Goal: Find specific page/section: Find specific page/section

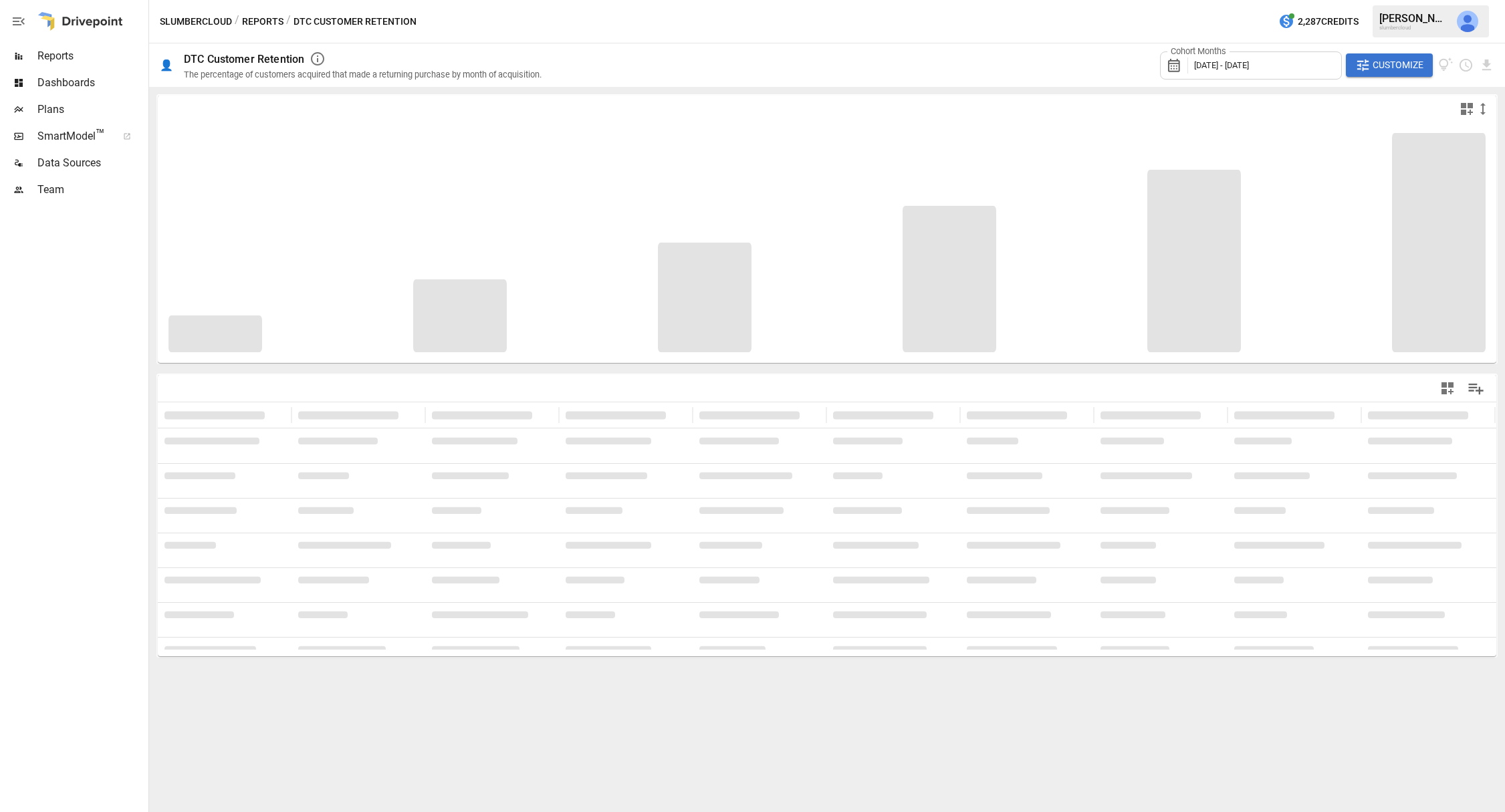
click at [55, 52] on span "Reports" at bounding box center [92, 56] width 108 height 16
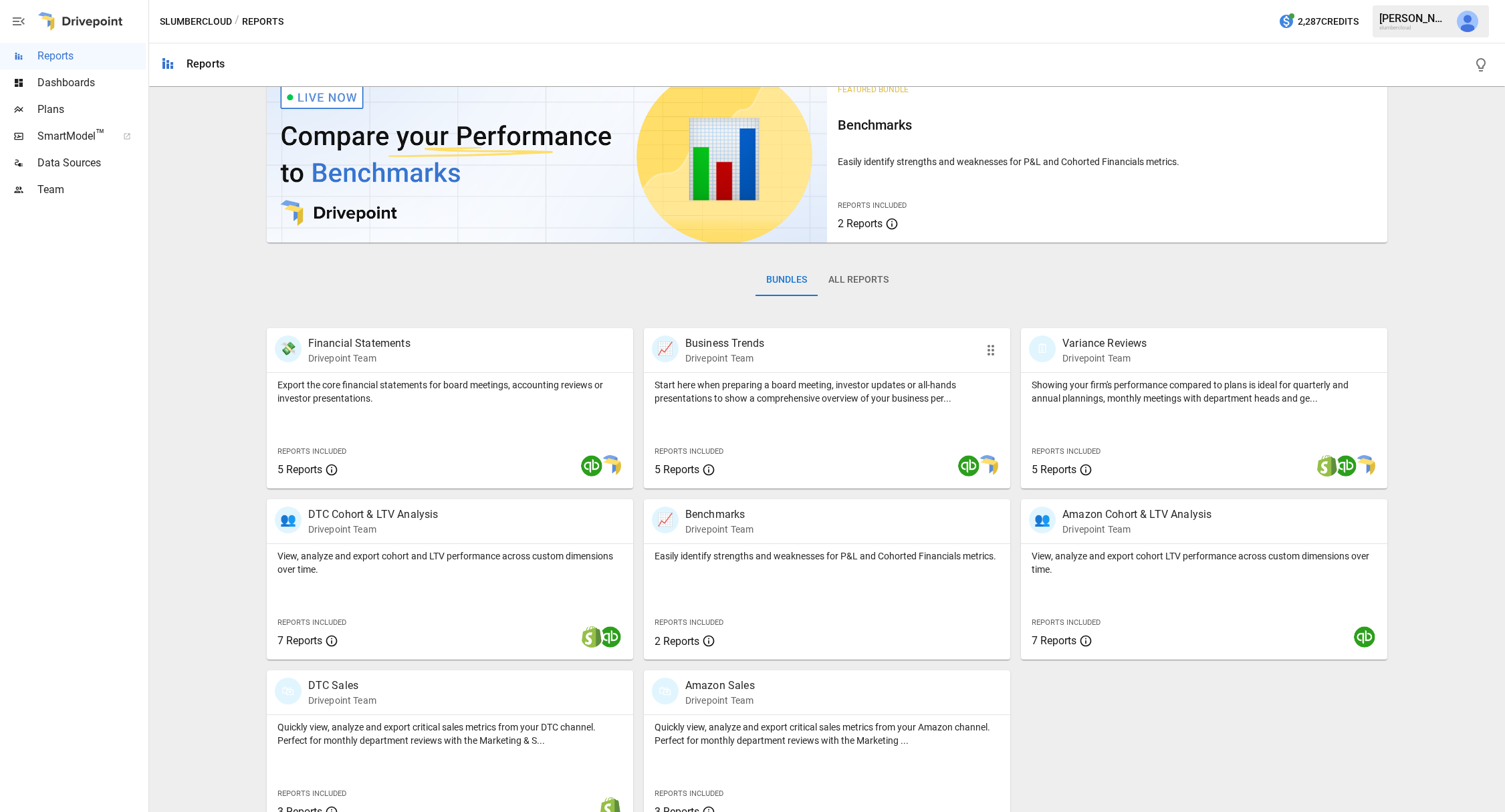
scroll to position [53, 0]
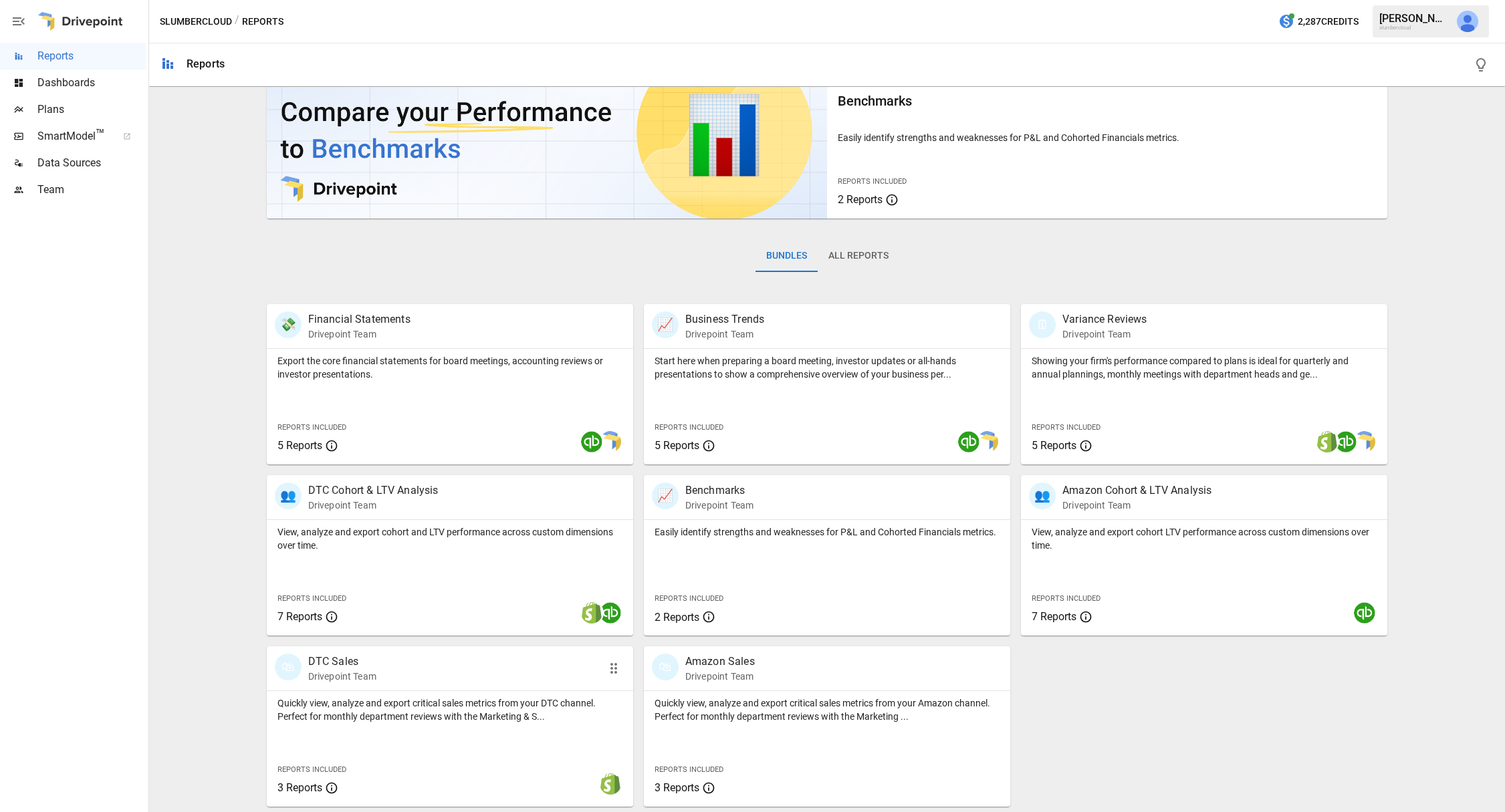
click at [338, 661] on p "DTC Sales" at bounding box center [342, 662] width 68 height 16
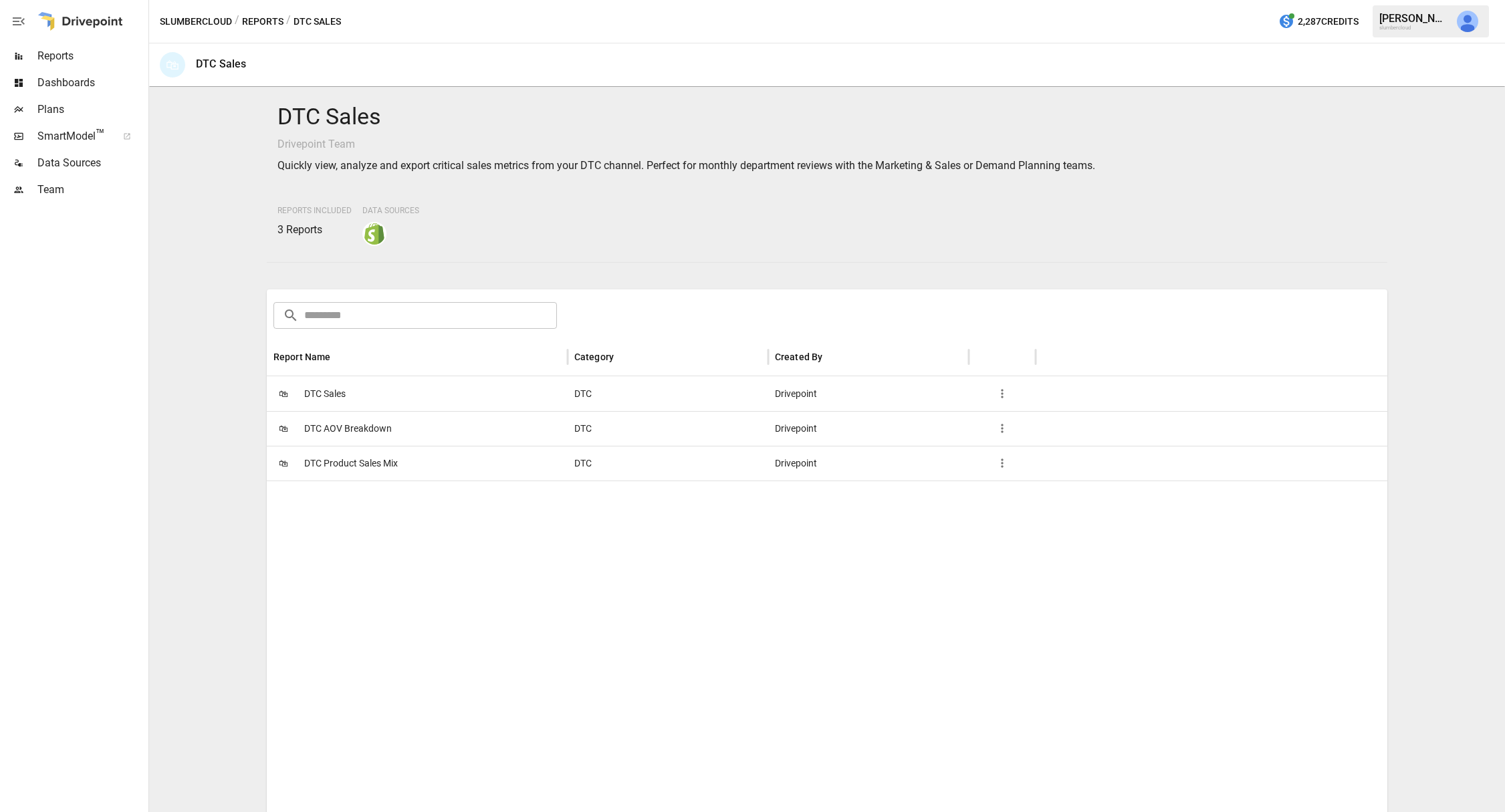
scroll to position [1, 0]
click at [263, 20] on button "Reports" at bounding box center [262, 22] width 41 height 17
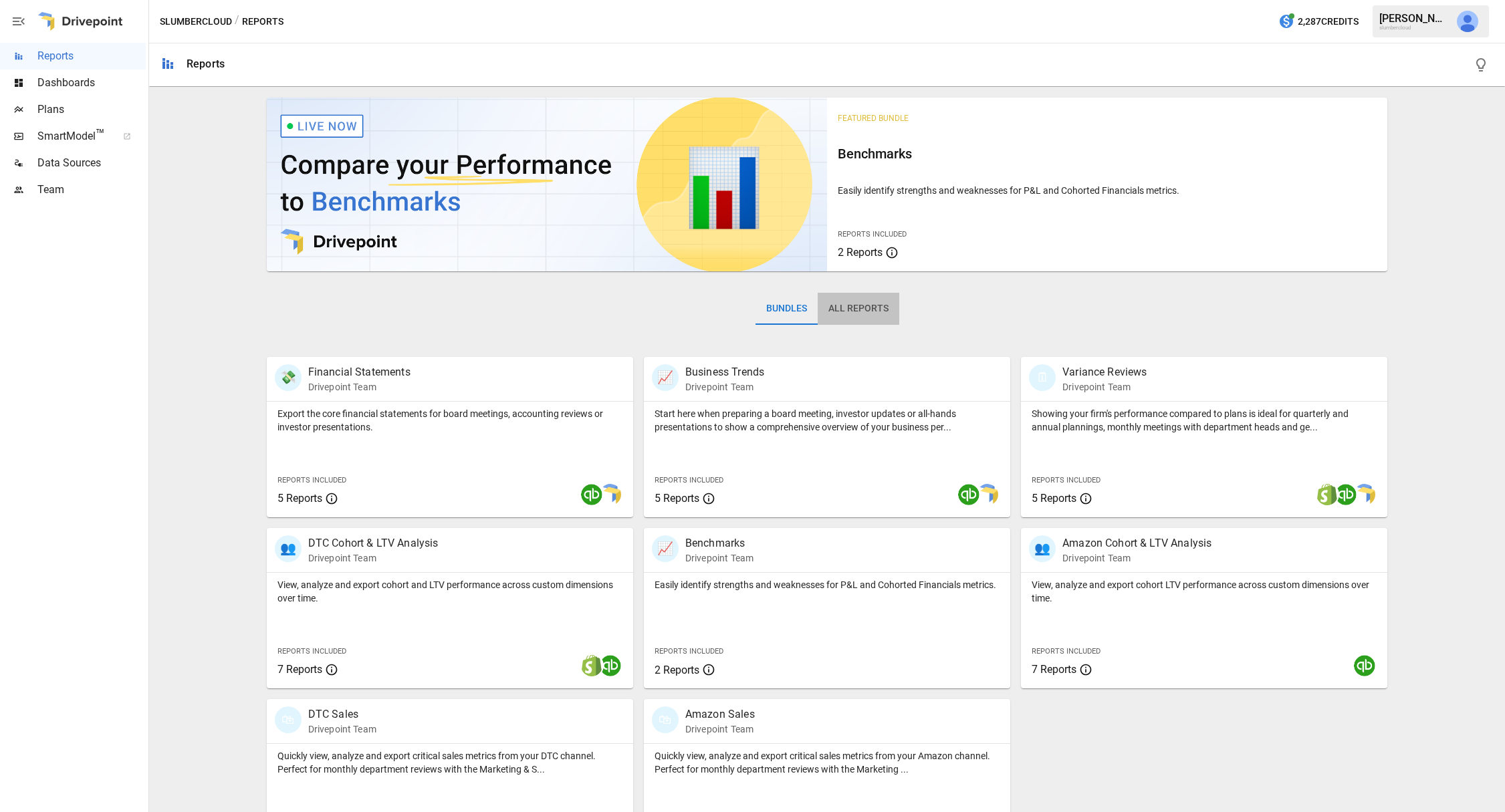
click at [867, 306] on button "All Reports" at bounding box center [858, 308] width 82 height 32
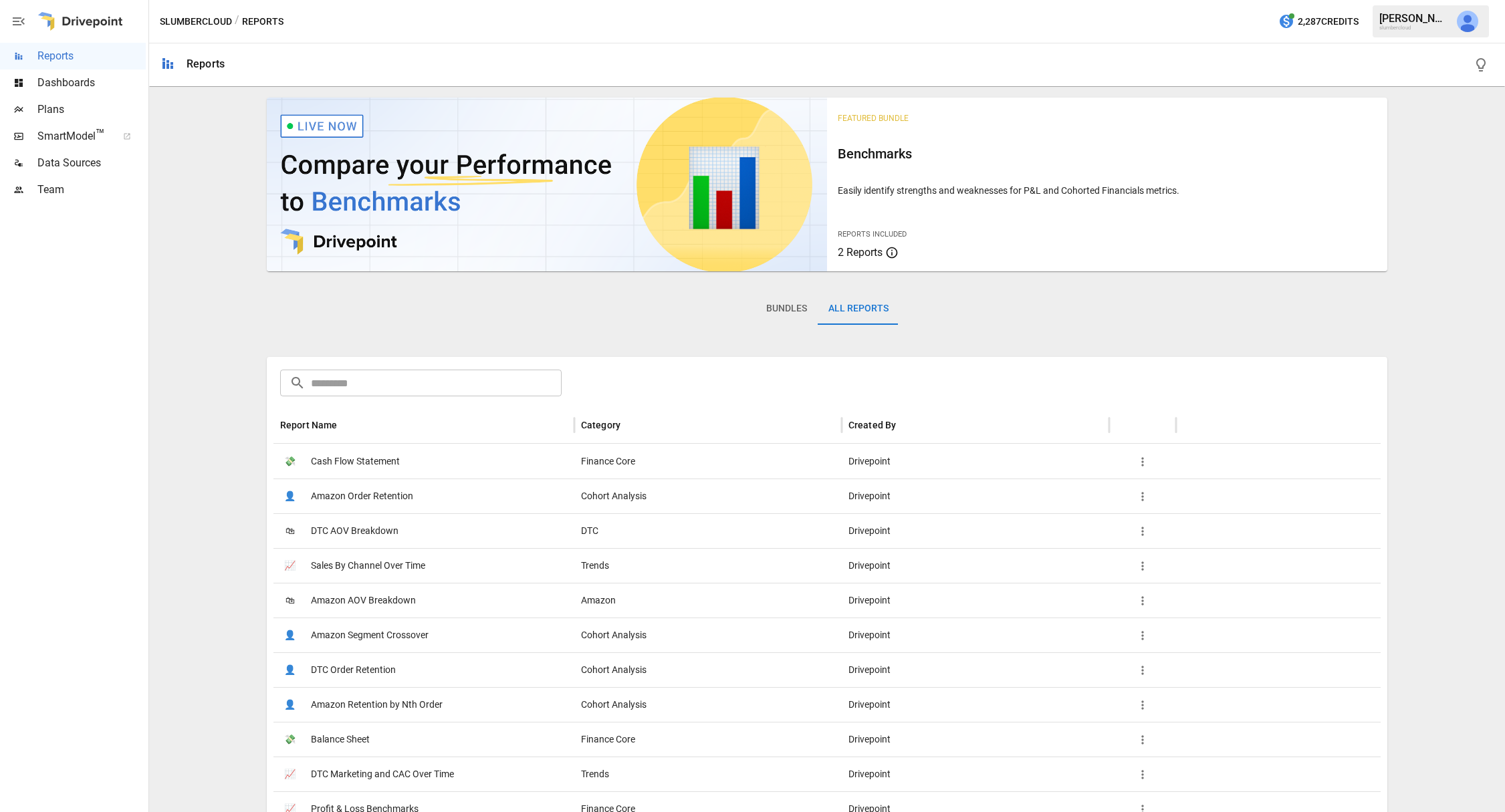
click at [480, 392] on input "text" at bounding box center [436, 383] width 251 height 27
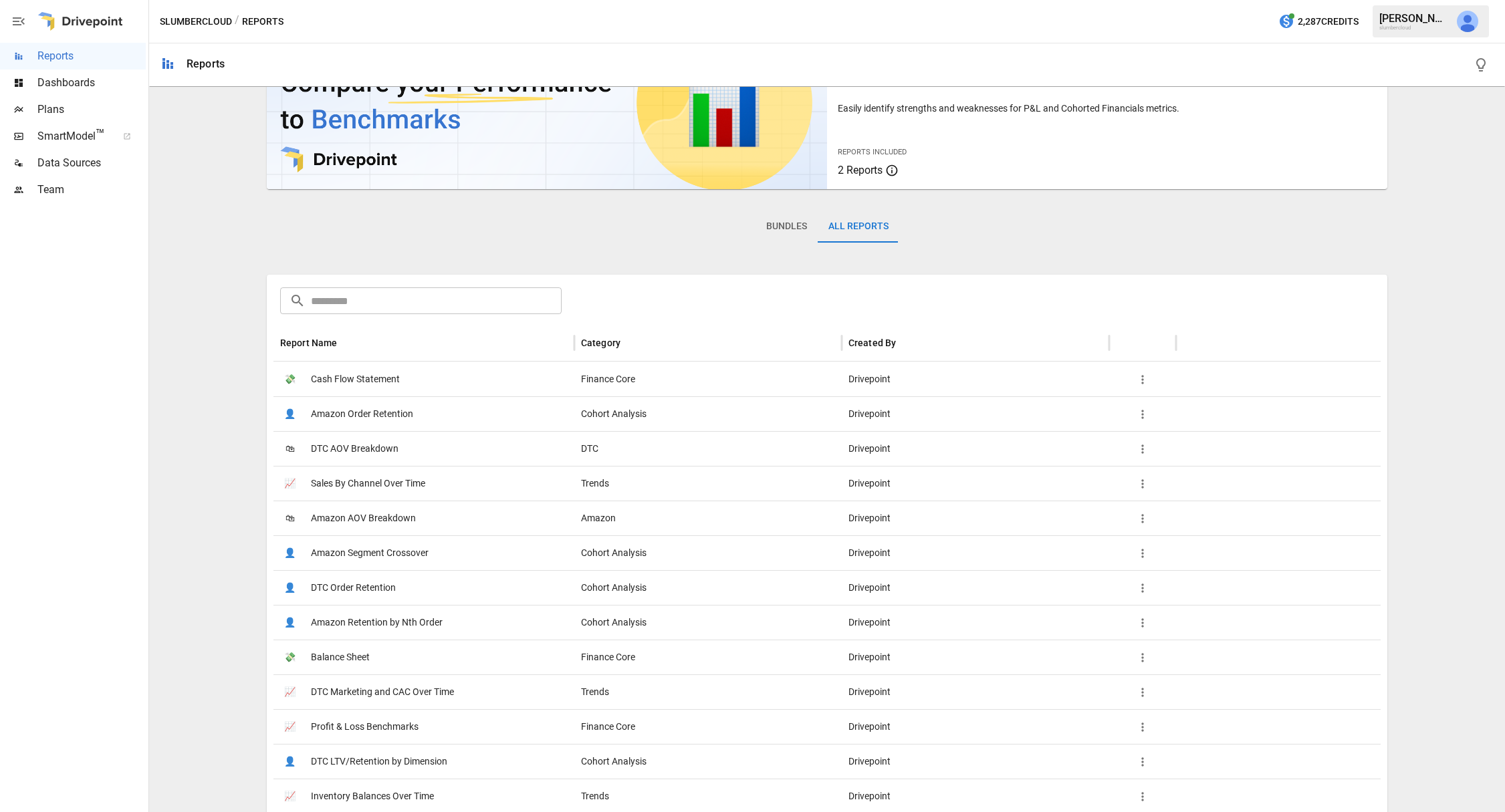
click at [411, 694] on span "DTC Marketing and CAC Over Time" at bounding box center [382, 692] width 143 height 34
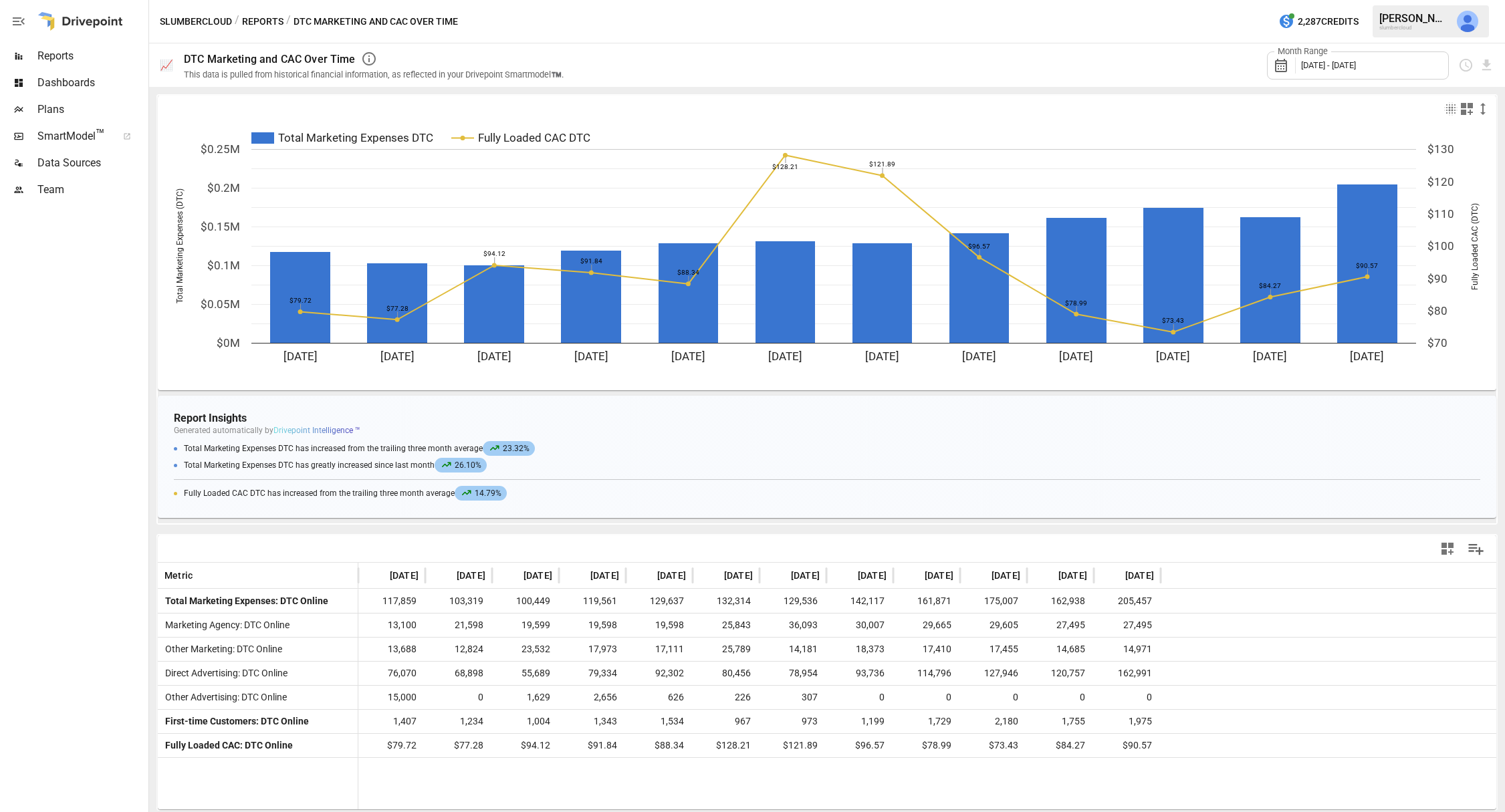
click at [1450, 79] on div "Month Range [DATE] - [DATE]" at bounding box center [1380, 65] width 228 height 43
click at [1446, 550] on icon "button" at bounding box center [1447, 548] width 12 height 12
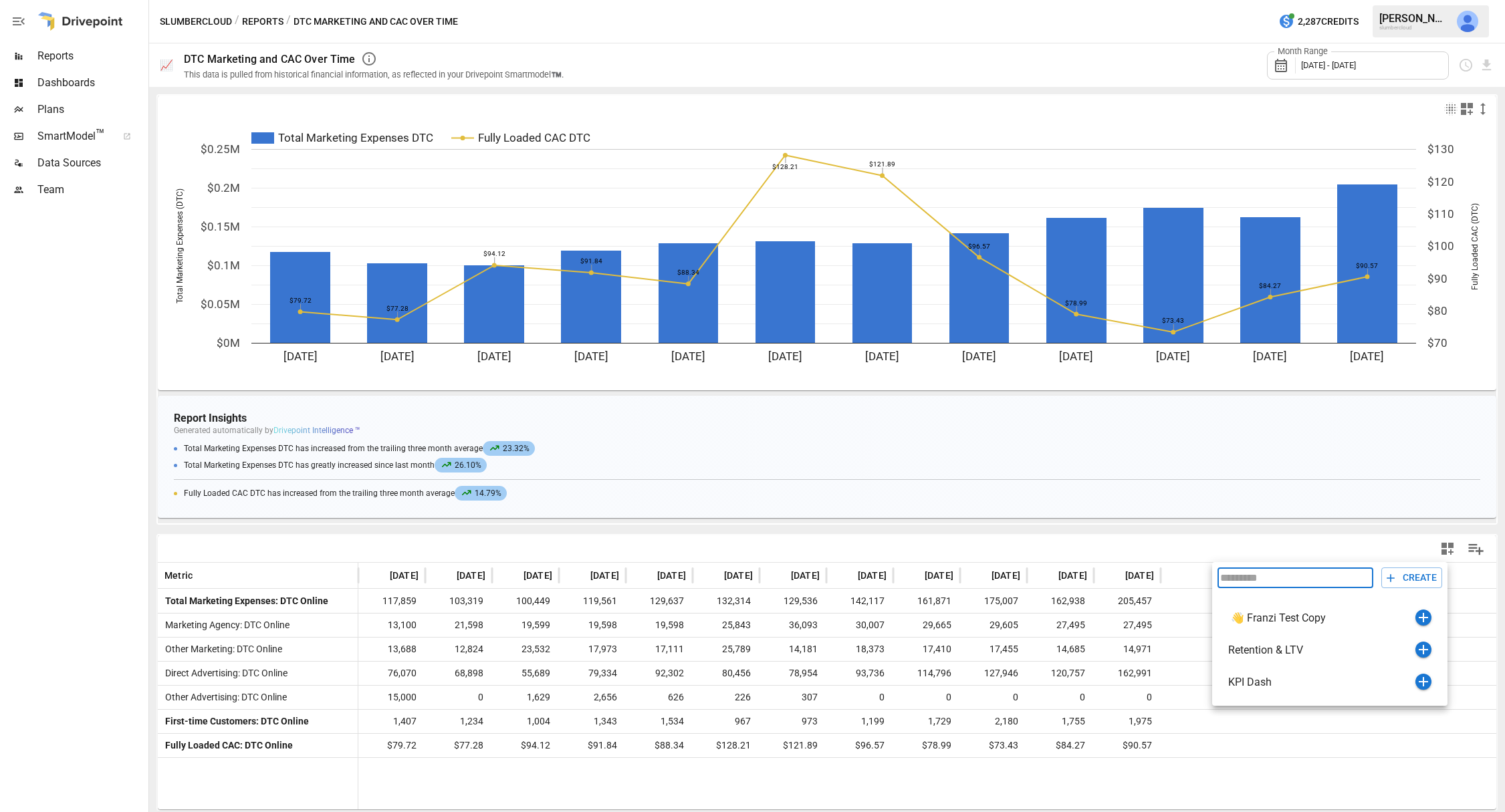
click at [1446, 550] on div at bounding box center [752, 406] width 1505 height 812
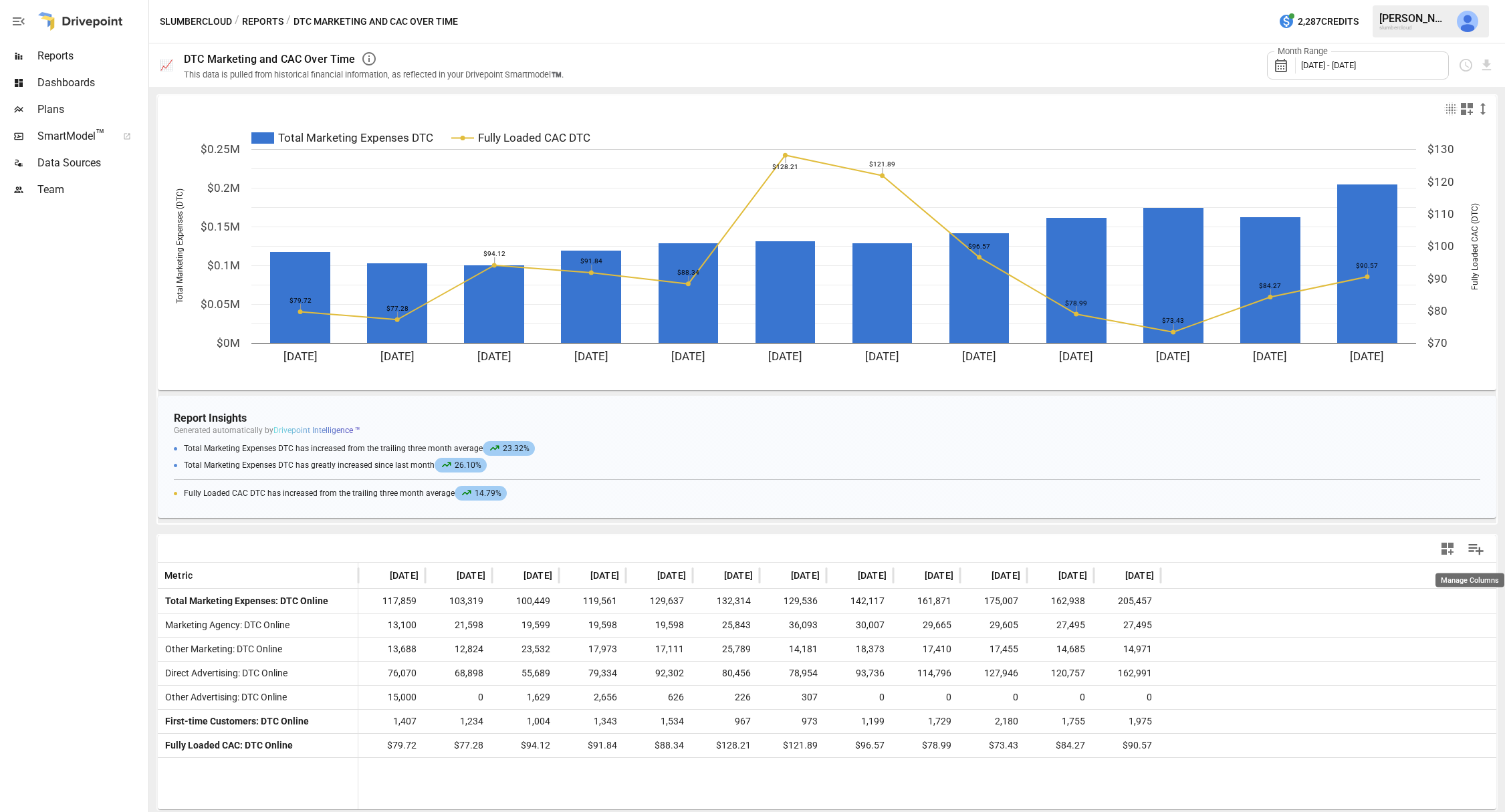
click at [1471, 549] on icon "Manage Columns" at bounding box center [1475, 549] width 20 height 20
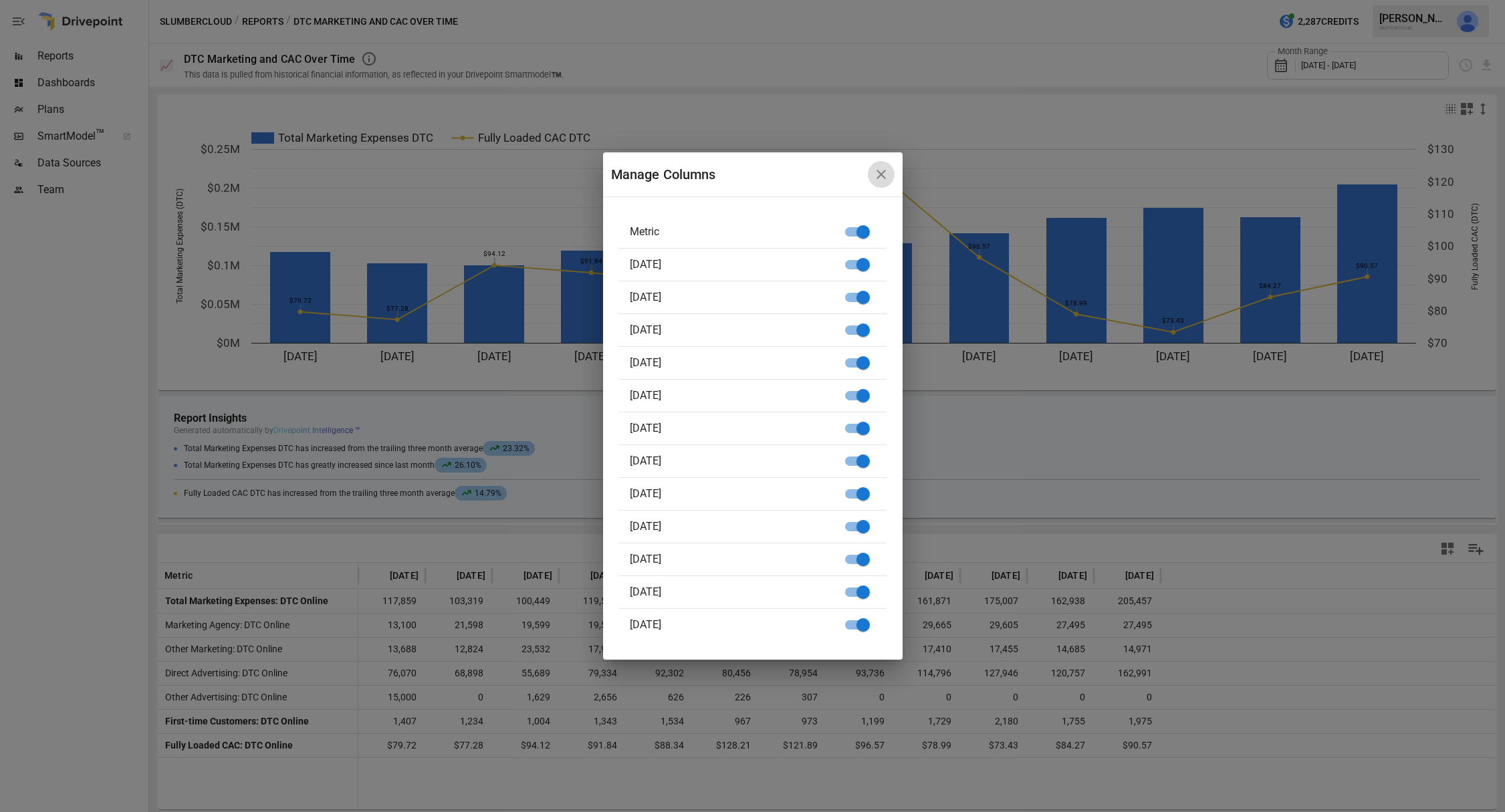
click at [876, 170] on icon "button" at bounding box center [881, 174] width 16 height 16
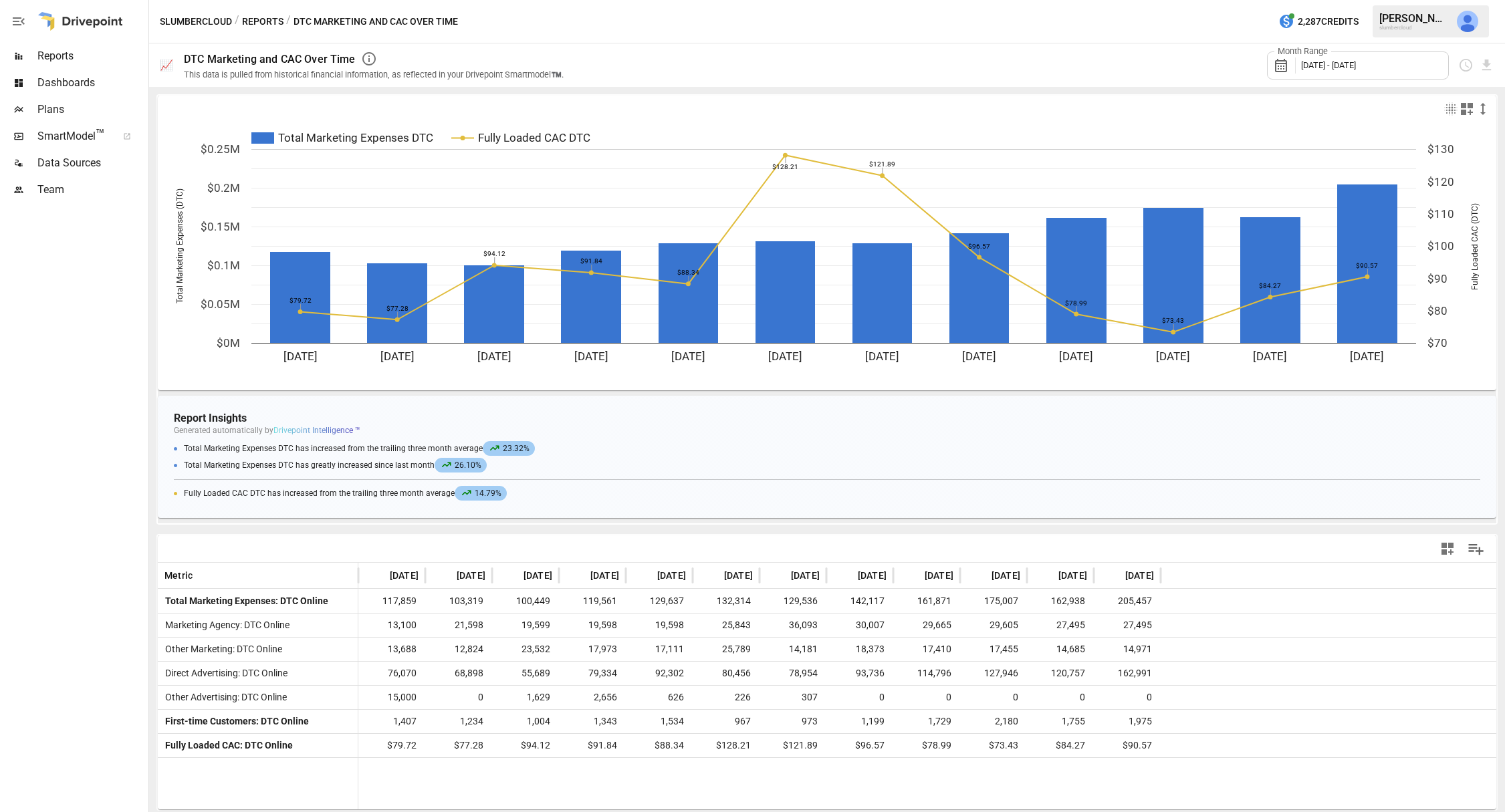
click at [264, 19] on button "Reports" at bounding box center [262, 22] width 41 height 17
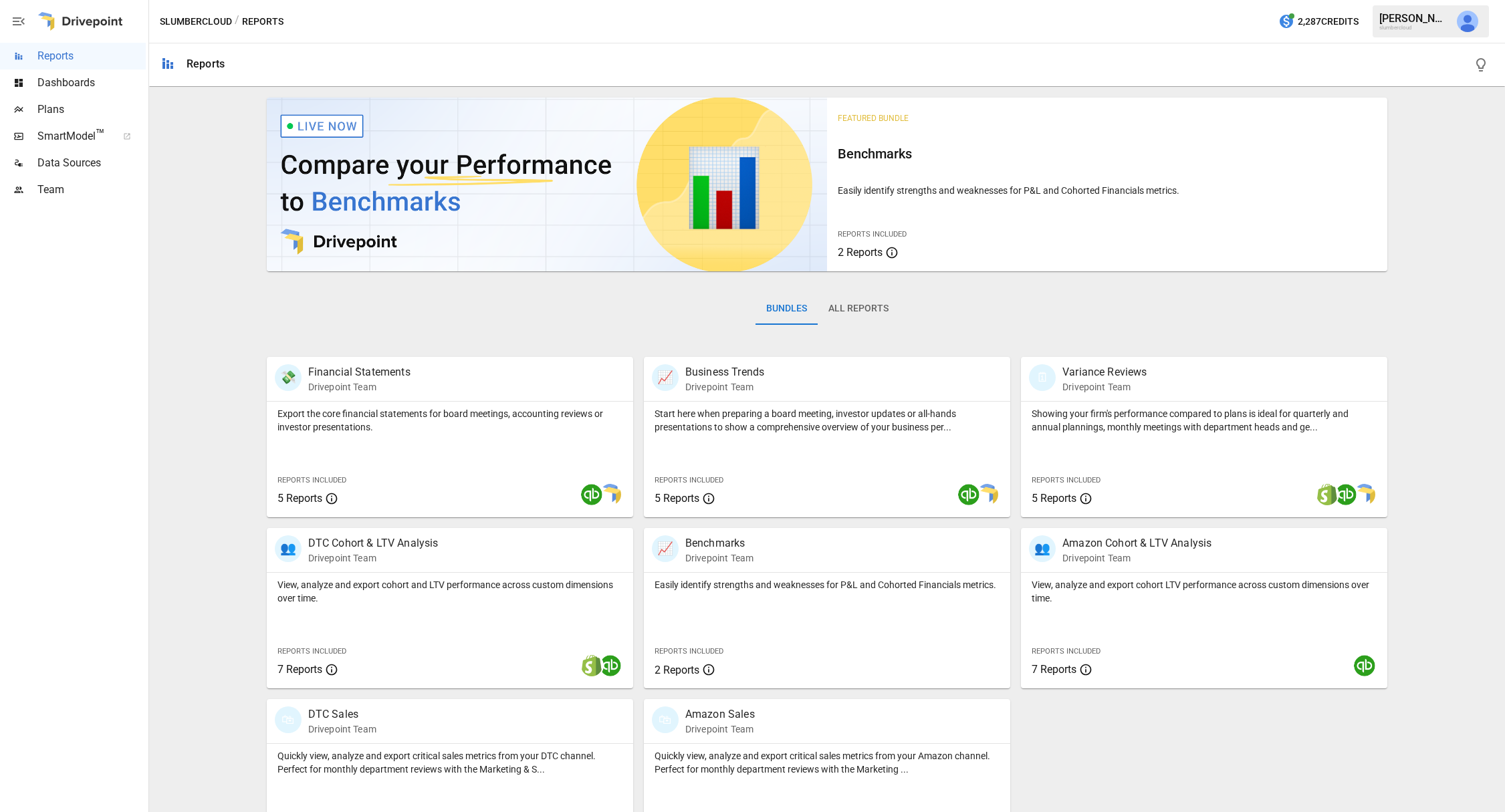
scroll to position [53, 0]
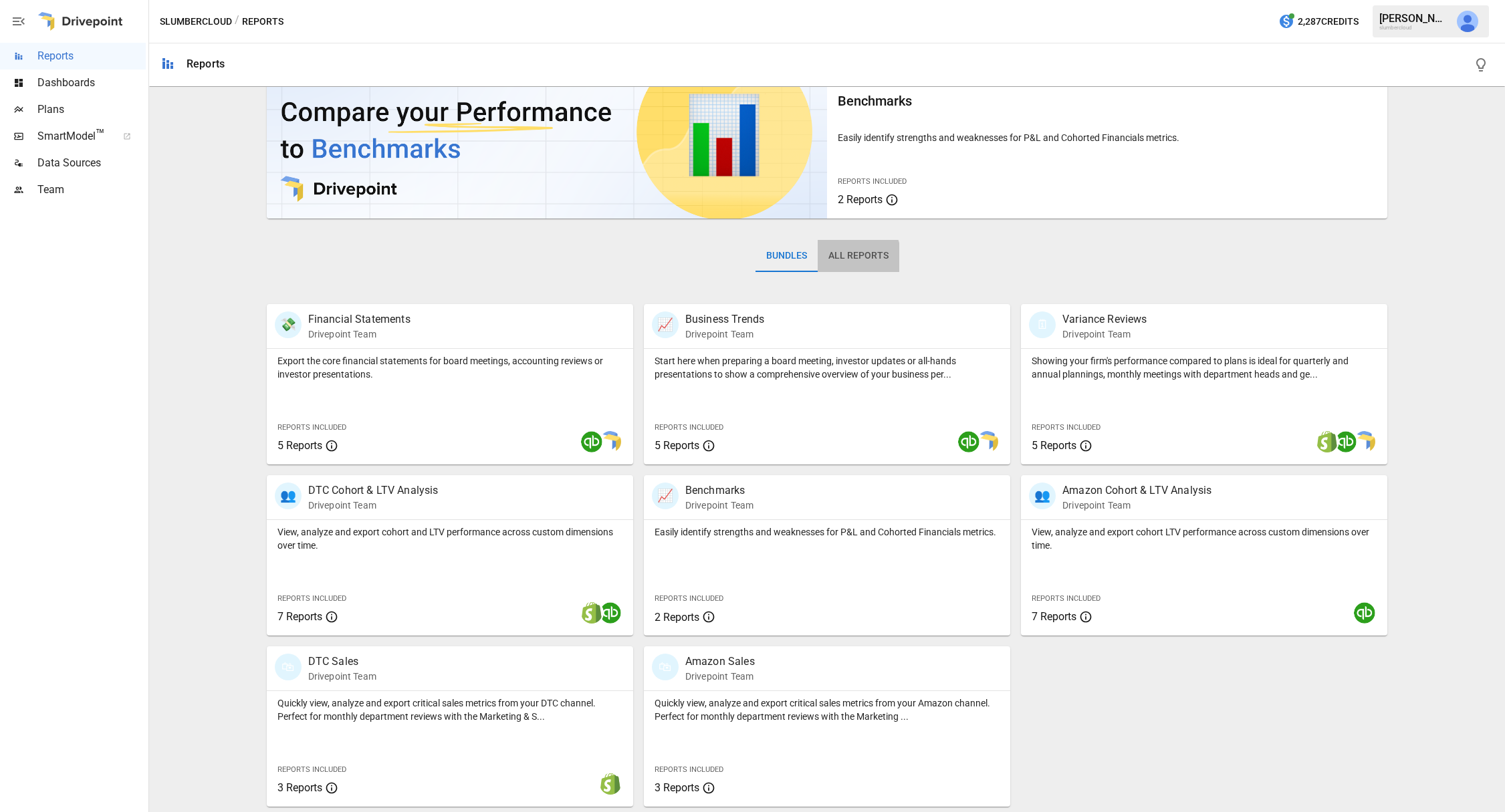
click at [846, 258] on button "All Reports" at bounding box center [858, 256] width 82 height 32
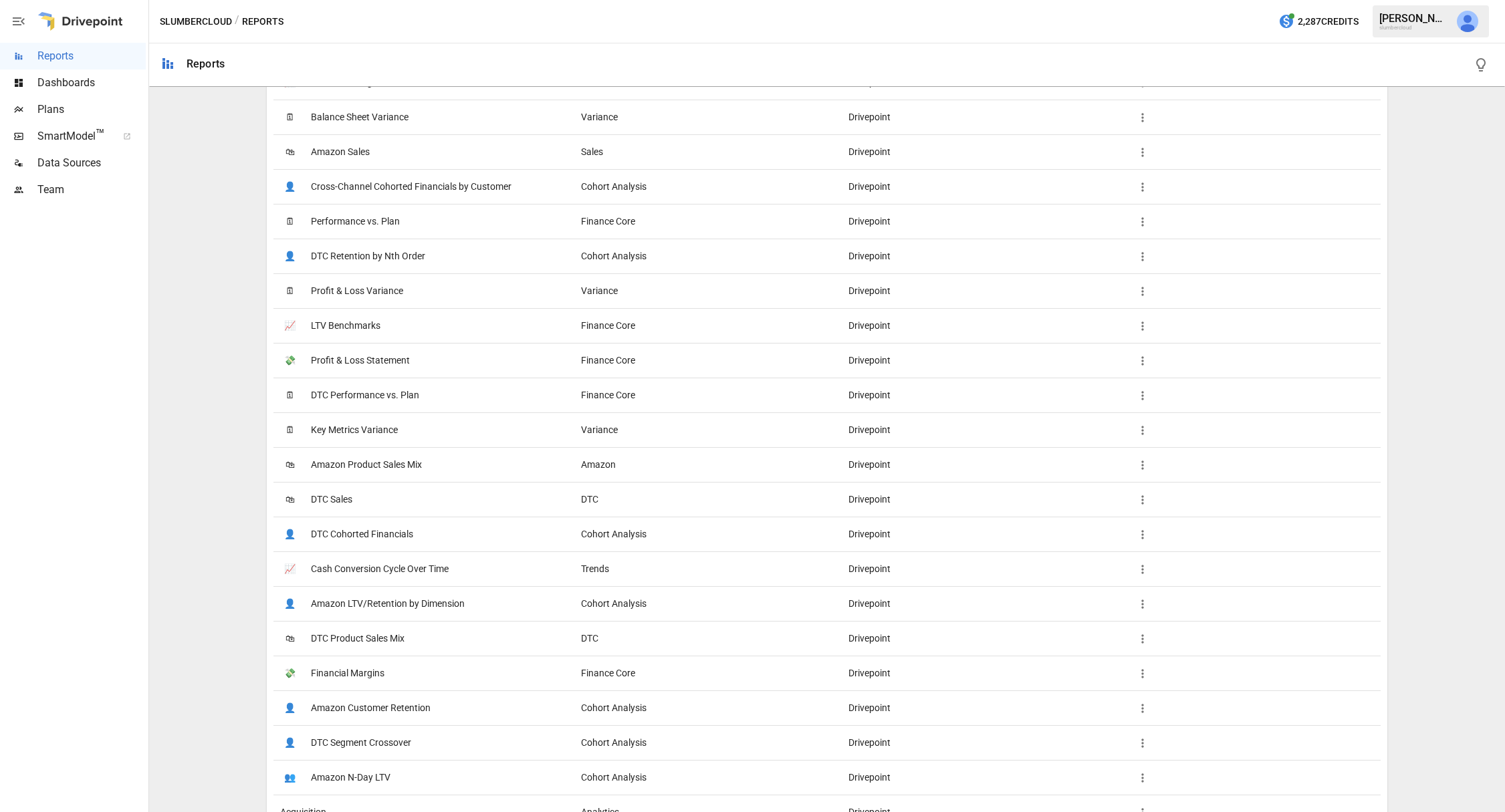
scroll to position [993, 0]
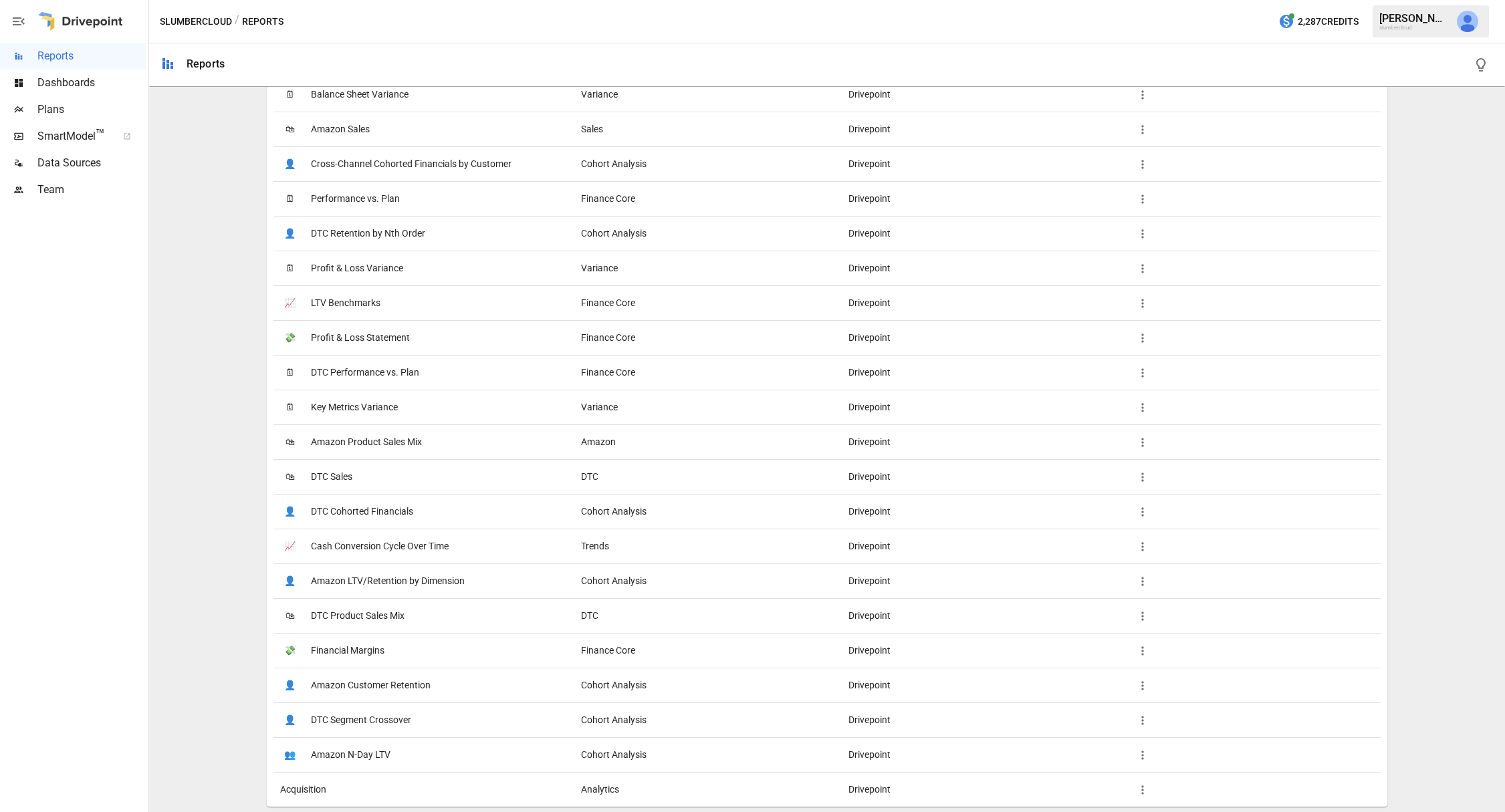
click at [311, 789] on span "Acquisition" at bounding box center [303, 790] width 46 height 34
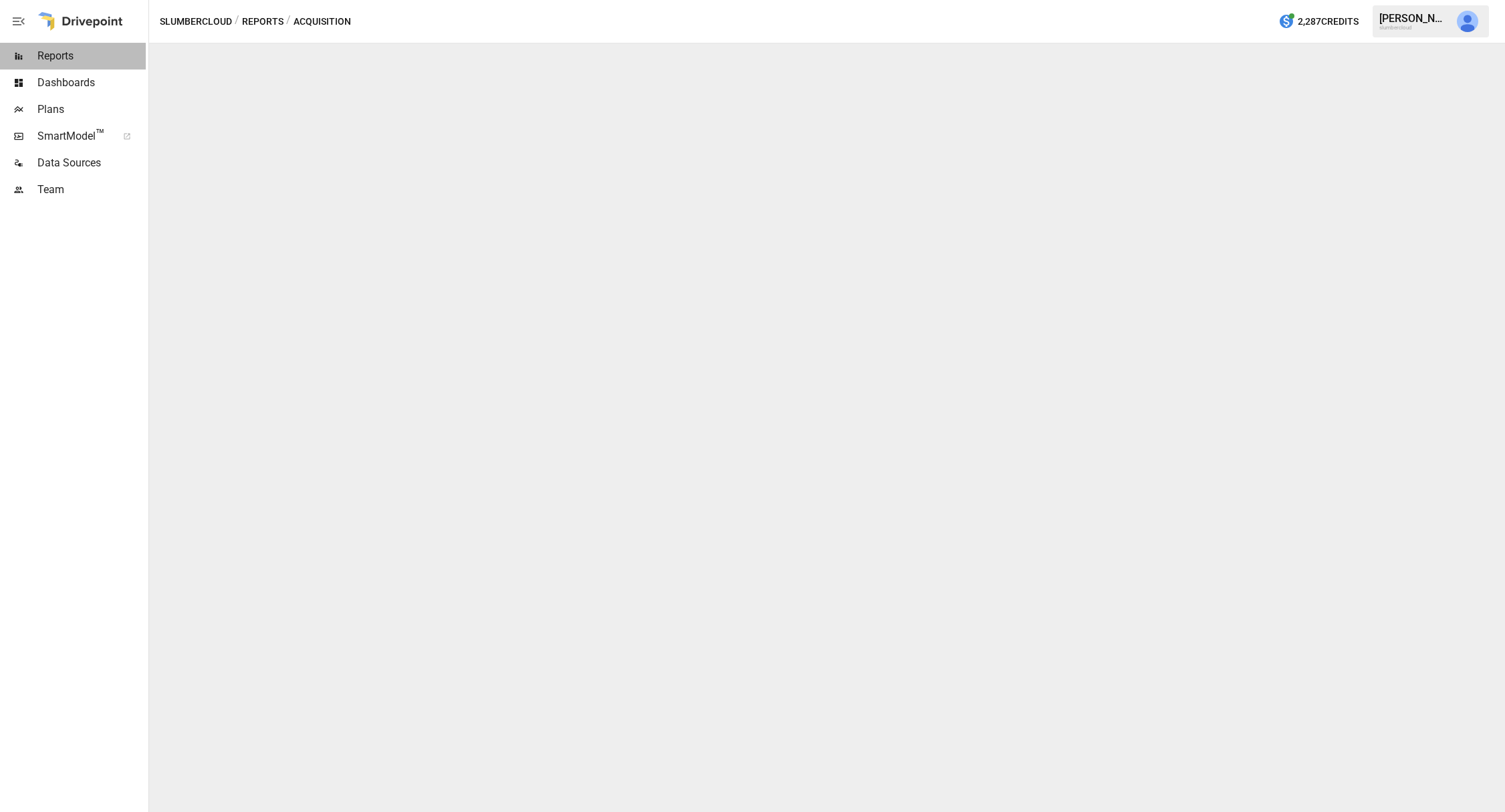
click at [71, 59] on span "Reports" at bounding box center [92, 56] width 108 height 16
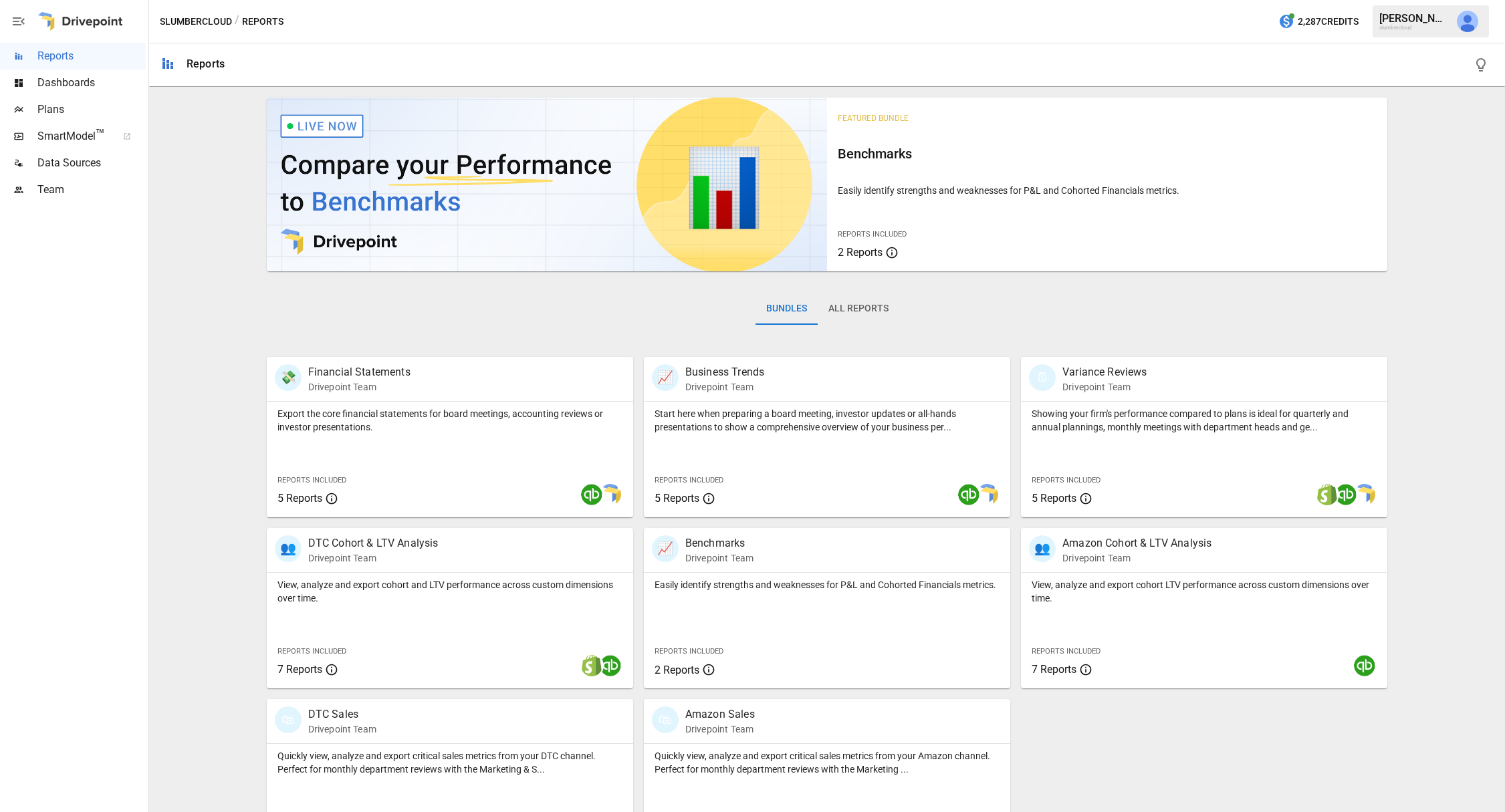
click at [860, 312] on button "All Reports" at bounding box center [858, 308] width 82 height 32
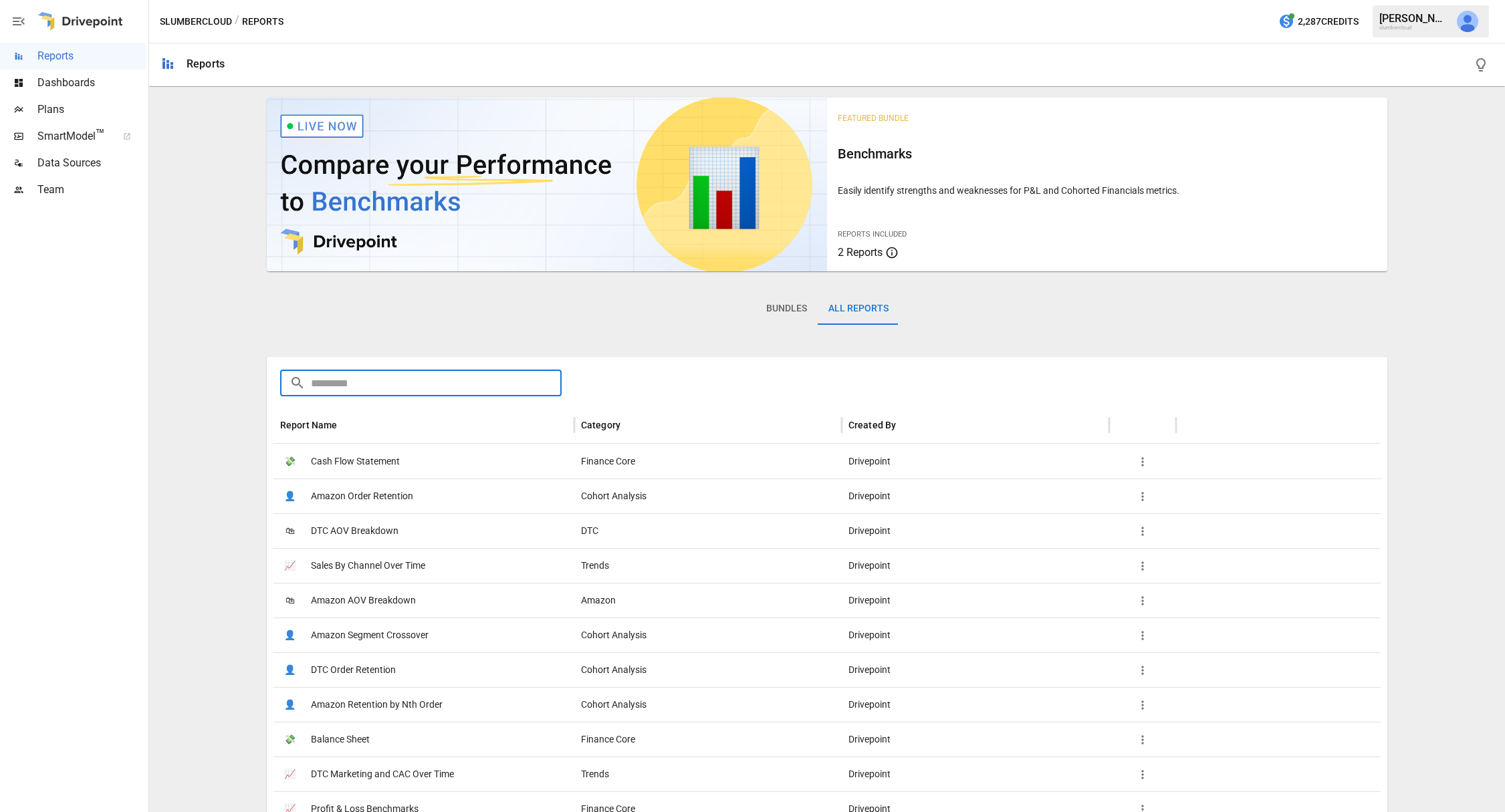
click at [409, 384] on input "text" at bounding box center [436, 383] width 251 height 27
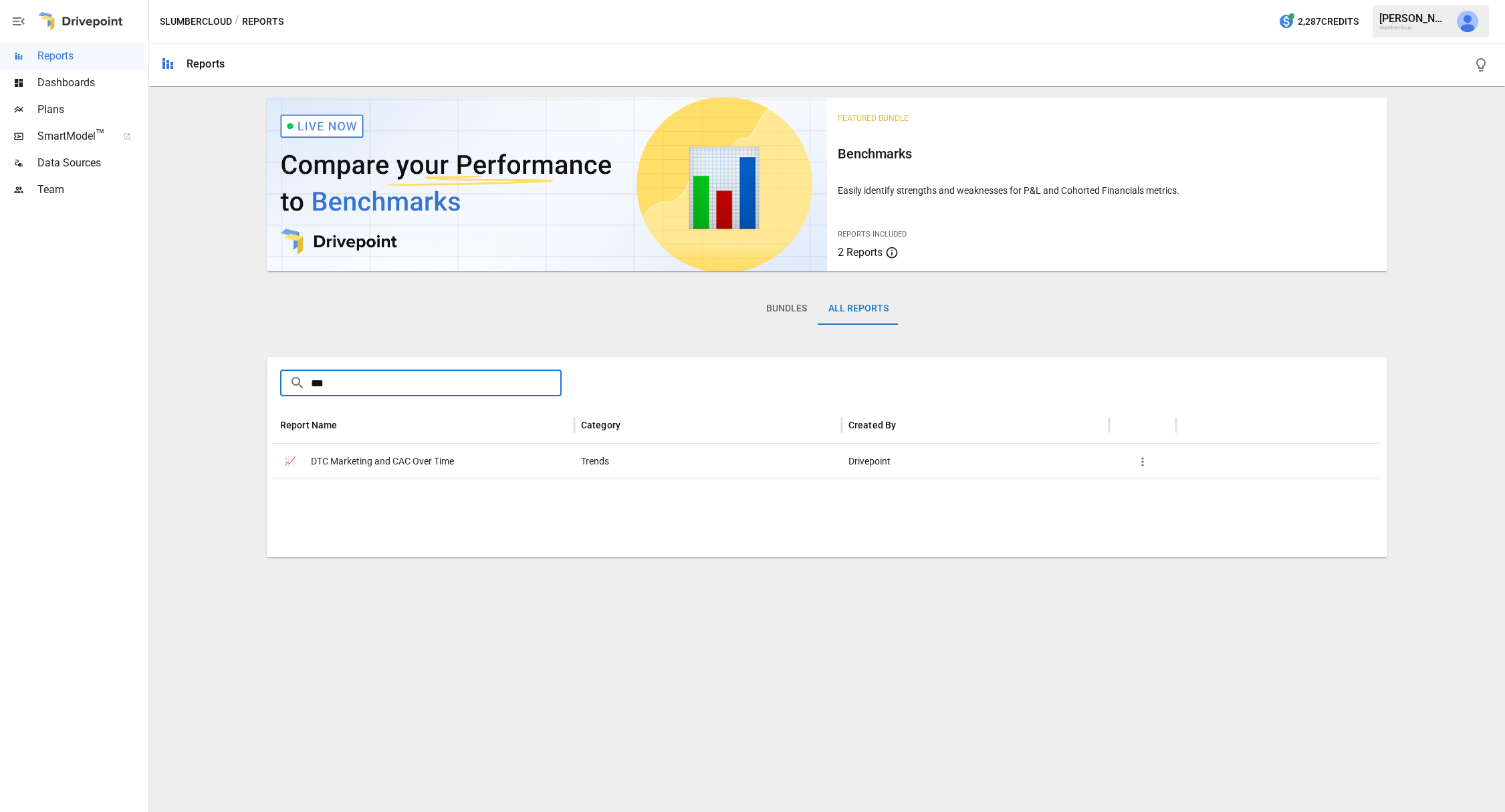
type input "***"
click at [405, 460] on span "DTC Marketing and CAC Over Time" at bounding box center [382, 461] width 143 height 34
